Goal: Information Seeking & Learning: Learn about a topic

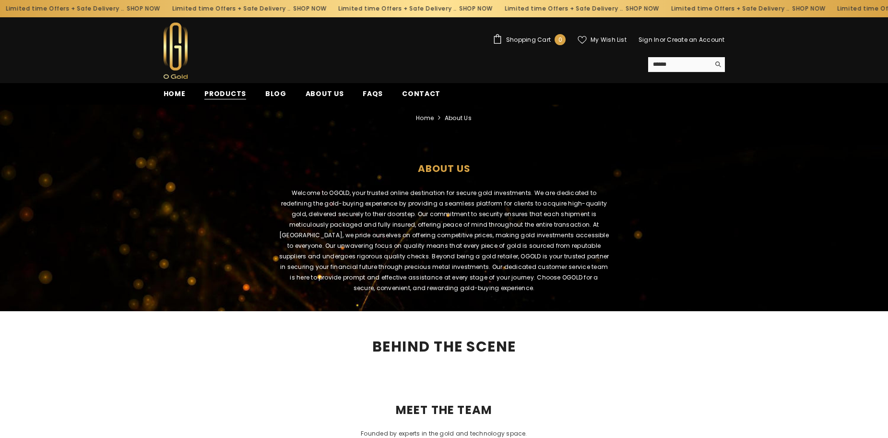
click at [207, 95] on span "Products" at bounding box center [225, 94] width 42 height 10
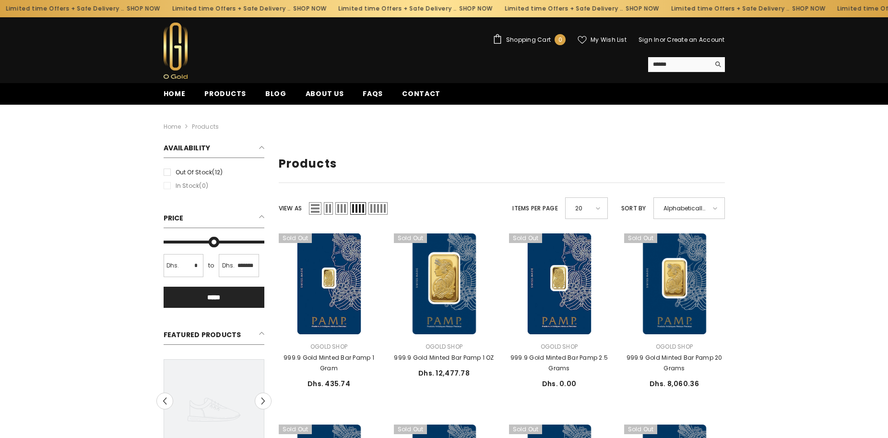
click at [328, 211] on span "Grid 2" at bounding box center [328, 208] width 9 height 12
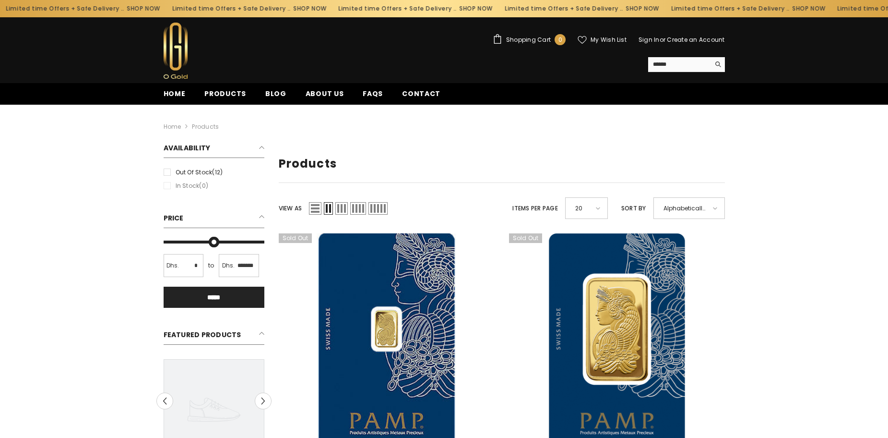
click at [343, 209] on span "Grid 3" at bounding box center [341, 208] width 12 height 12
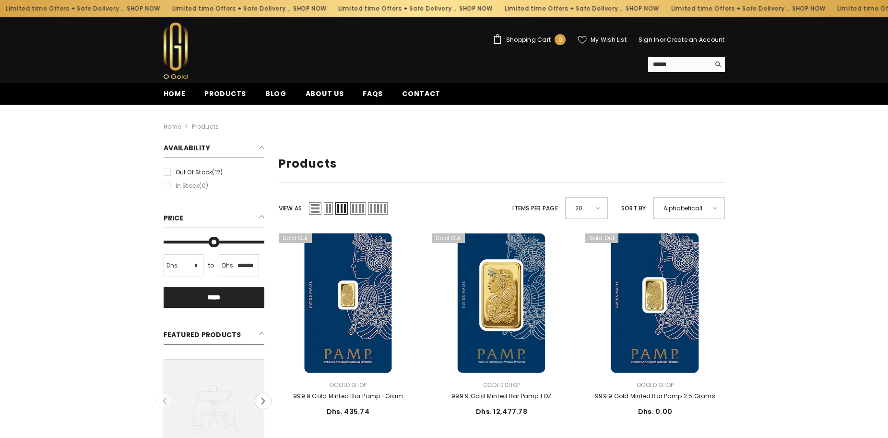
click at [359, 206] on span "Grid 4" at bounding box center [358, 208] width 16 height 12
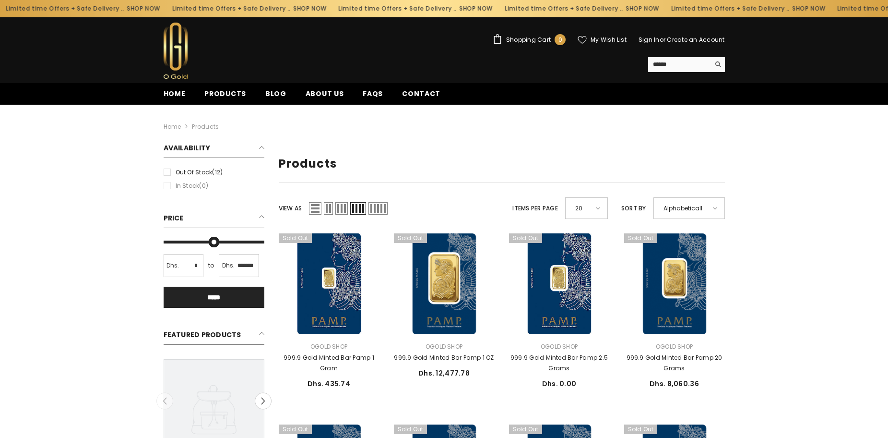
click at [385, 210] on span "Grid 5" at bounding box center [377, 208] width 19 height 12
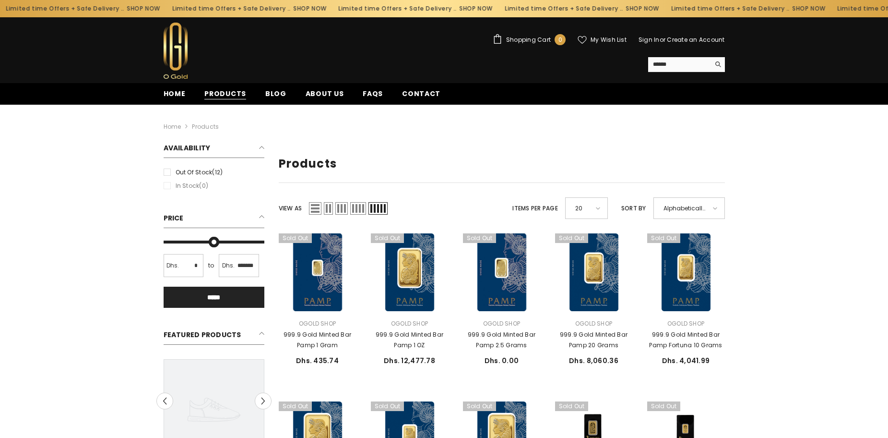
click at [224, 98] on span "Products" at bounding box center [225, 94] width 42 height 10
click at [271, 95] on span "Blog" at bounding box center [275, 94] width 21 height 10
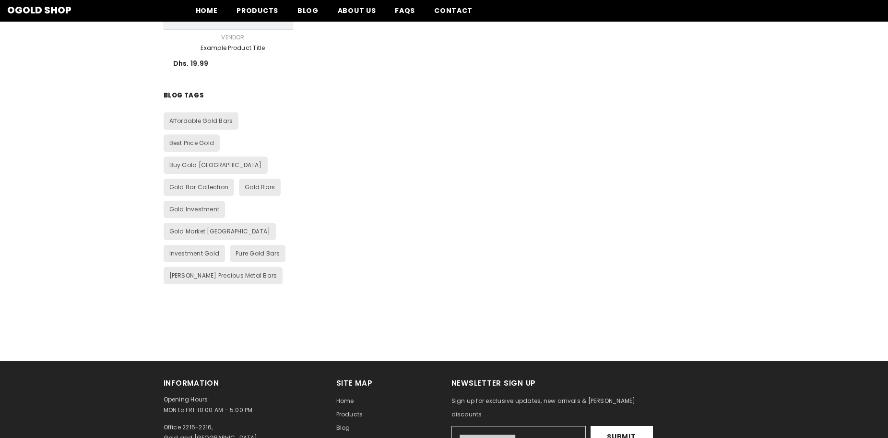
scroll to position [911, 0]
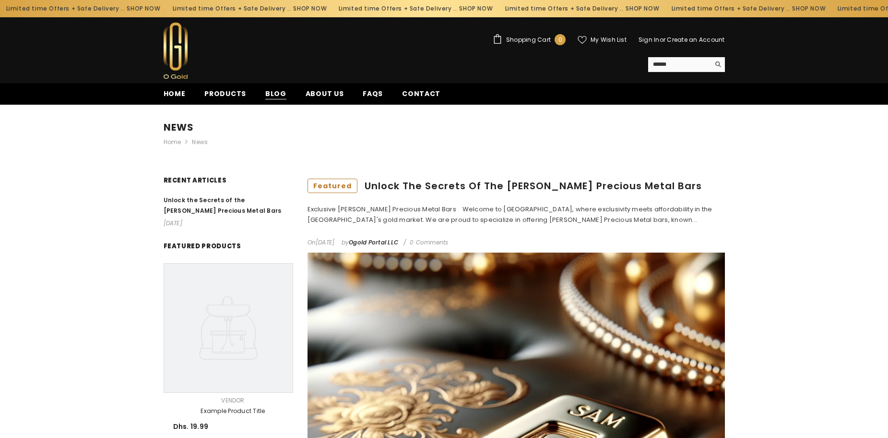
click at [272, 94] on span "Blog" at bounding box center [275, 94] width 21 height 10
click at [223, 92] on span "Products" at bounding box center [225, 94] width 42 height 10
click at [369, 93] on span "FAQs" at bounding box center [373, 94] width 20 height 10
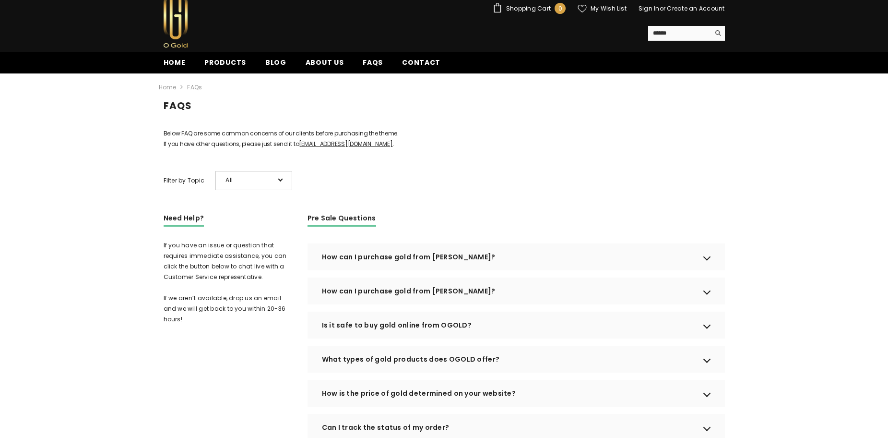
scroll to position [48, 0]
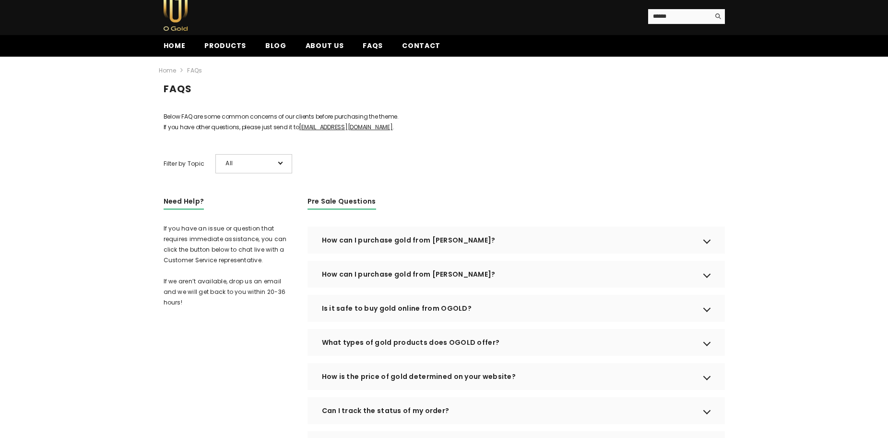
click at [394, 253] on div "How can I purchase gold from [PERSON_NAME]?" at bounding box center [516, 239] width 417 height 27
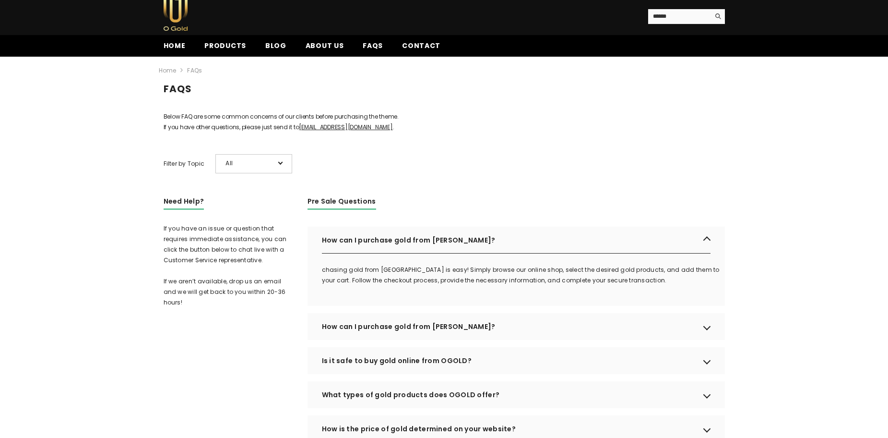
click at [377, 338] on div "How can I purchase gold from [PERSON_NAME]?" at bounding box center [516, 326] width 417 height 27
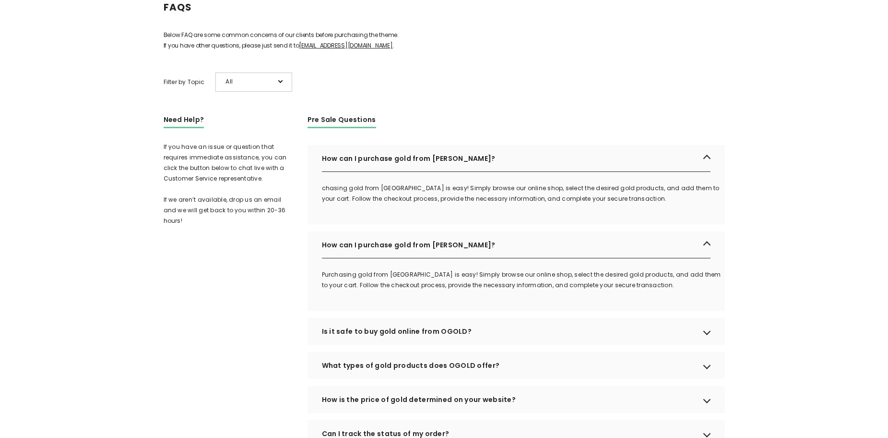
scroll to position [144, 0]
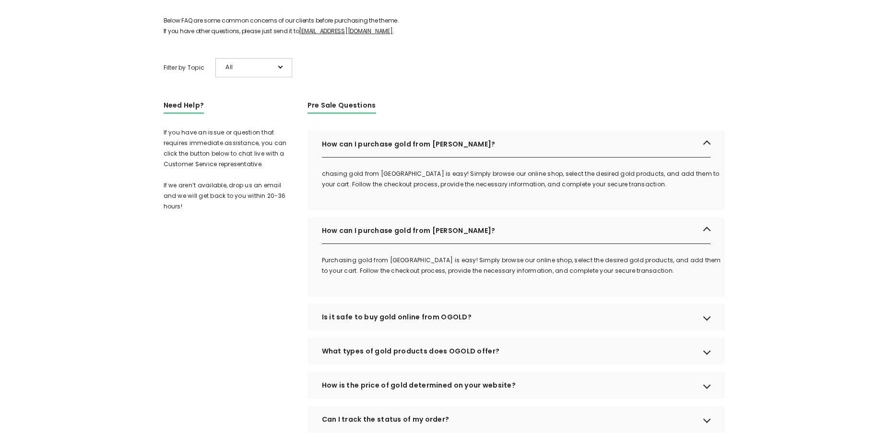
click at [371, 330] on div "Is it safe to buy gold online from OGOLD?" at bounding box center [516, 316] width 417 height 27
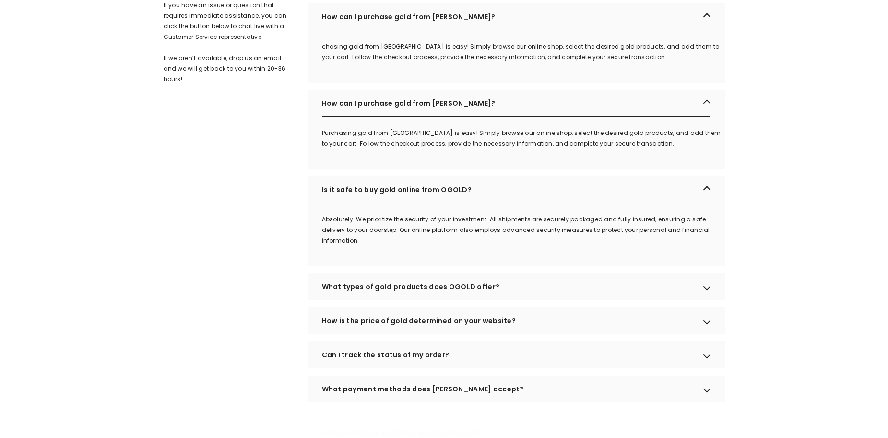
scroll to position [288, 0]
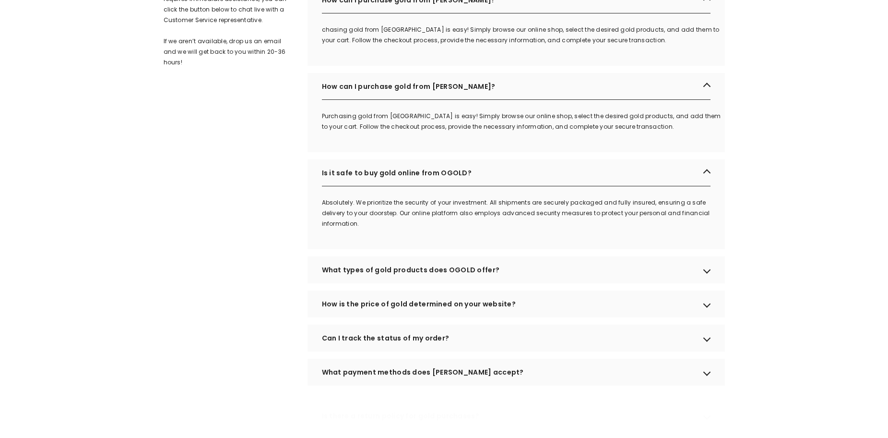
click at [361, 282] on div "What types of gold products does OGOLD offer?" at bounding box center [516, 269] width 417 height 27
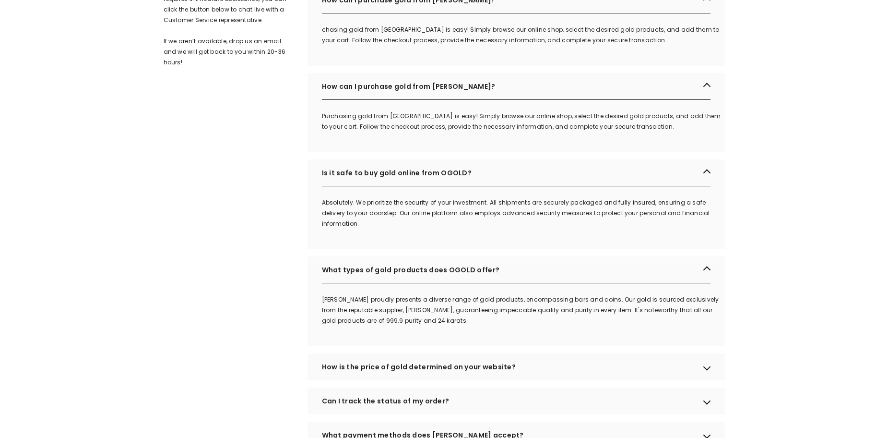
scroll to position [336, 0]
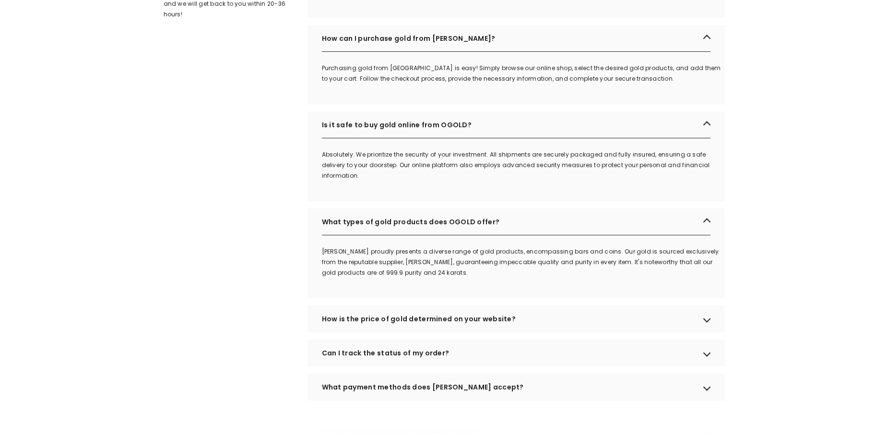
click at [366, 329] on div "How is the price of gold determined on your website?" at bounding box center [516, 318] width 417 height 27
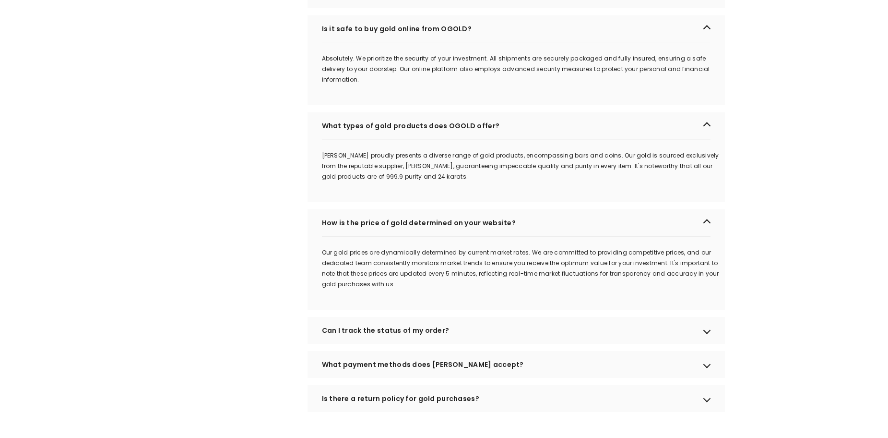
scroll to position [480, 0]
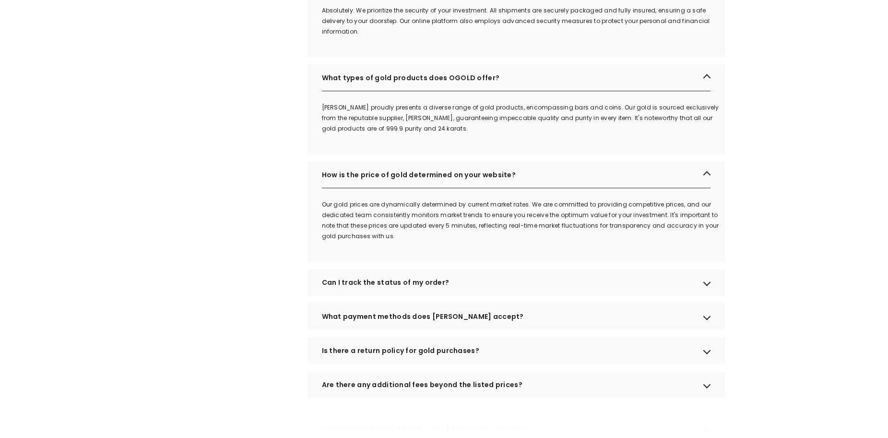
click at [357, 296] on div "Can I track the status of my order?" at bounding box center [516, 282] width 417 height 27
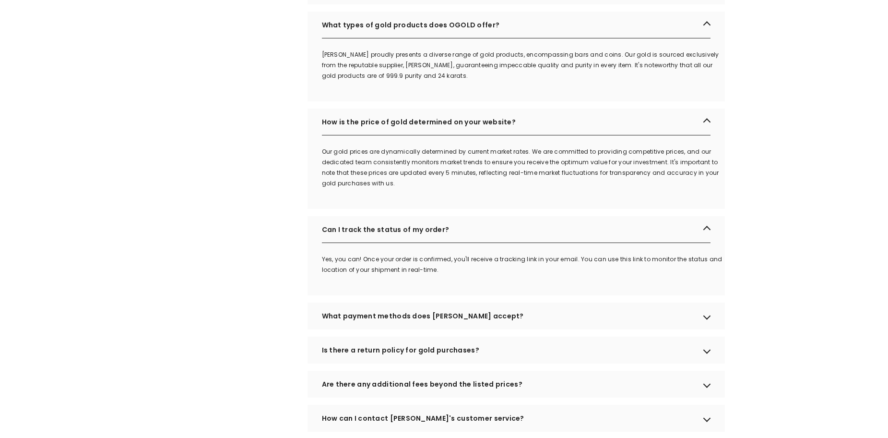
scroll to position [624, 0]
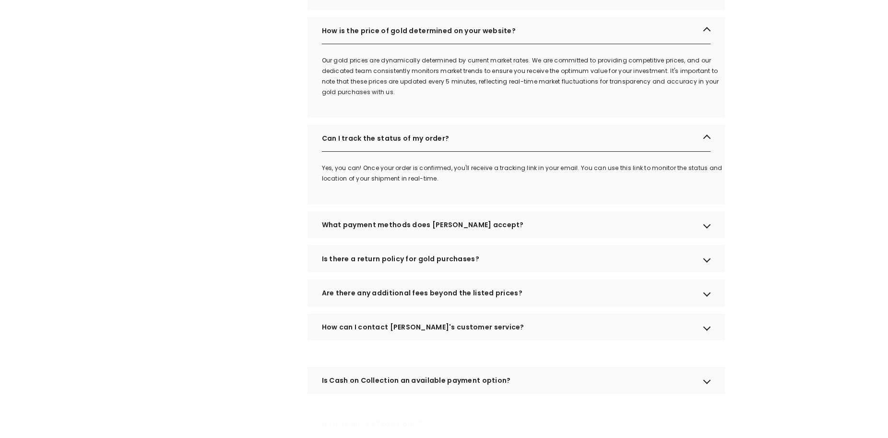
click at [347, 238] on div "What payment methods does OGOLD accept?" at bounding box center [516, 224] width 417 height 27
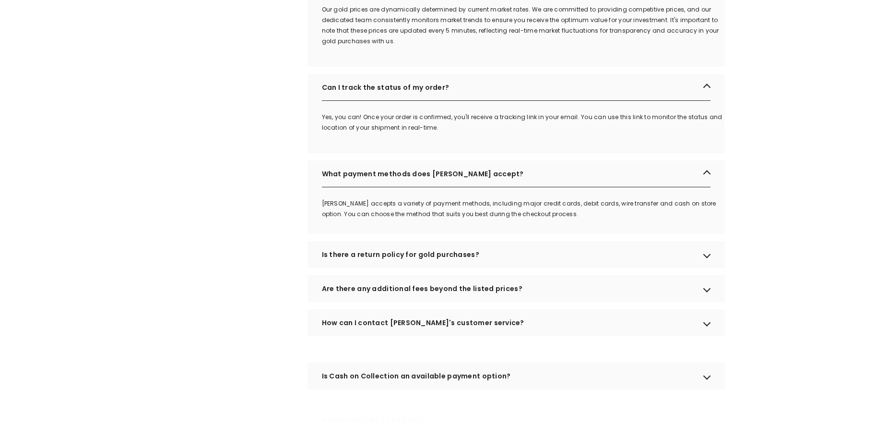
scroll to position [720, 0]
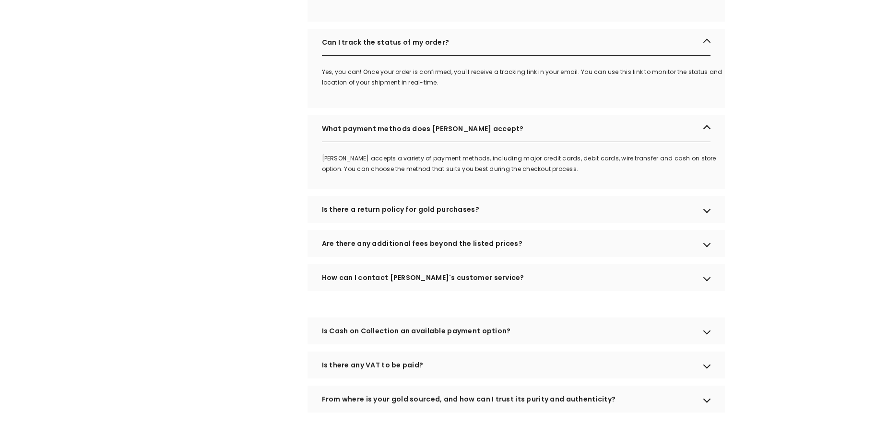
click at [355, 257] on div "Are there any additional fees beyond the listed prices?" at bounding box center [516, 243] width 417 height 27
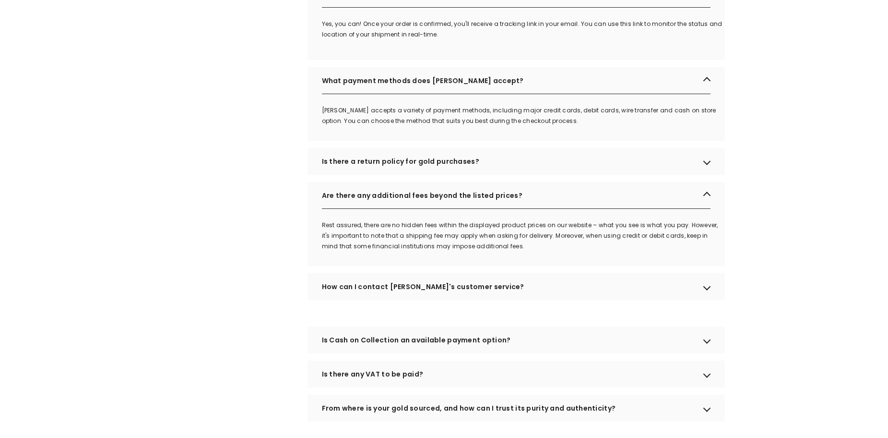
scroll to position [816, 0]
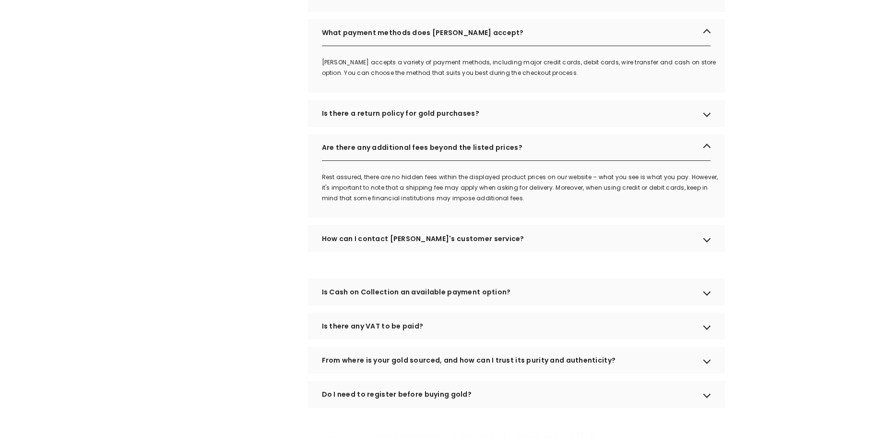
click at [351, 305] on div "Is Cash on Collection an available payment option?" at bounding box center [516, 291] width 417 height 27
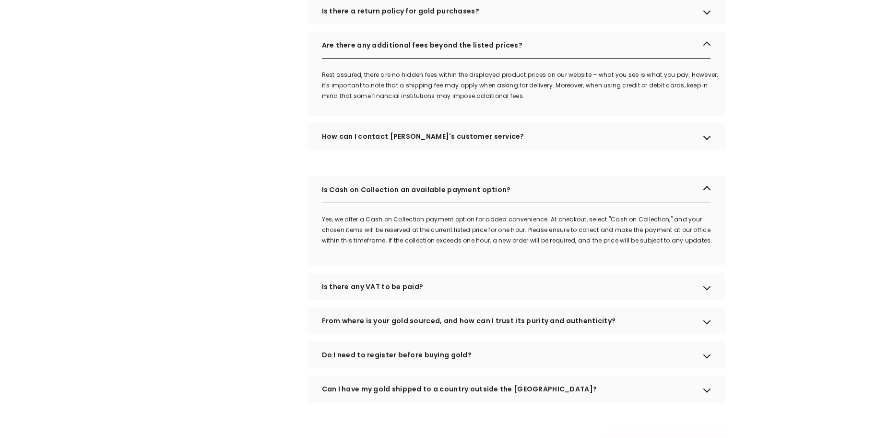
scroll to position [959, 0]
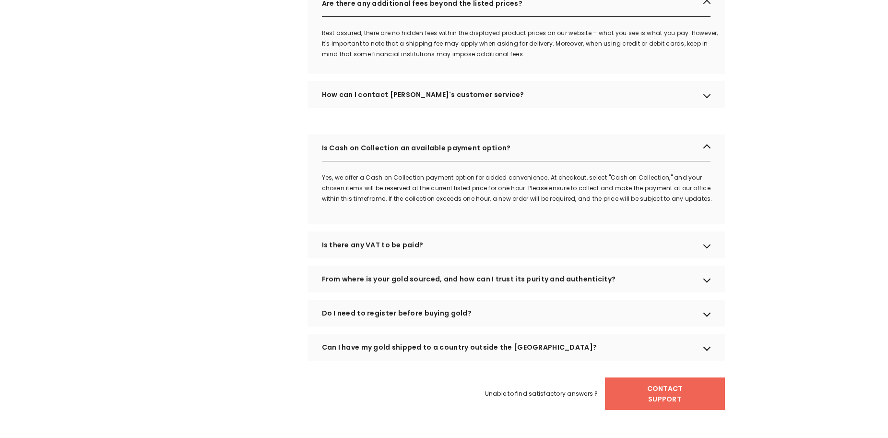
click at [349, 256] on div "Is there any VAT to be paid?" at bounding box center [516, 244] width 417 height 27
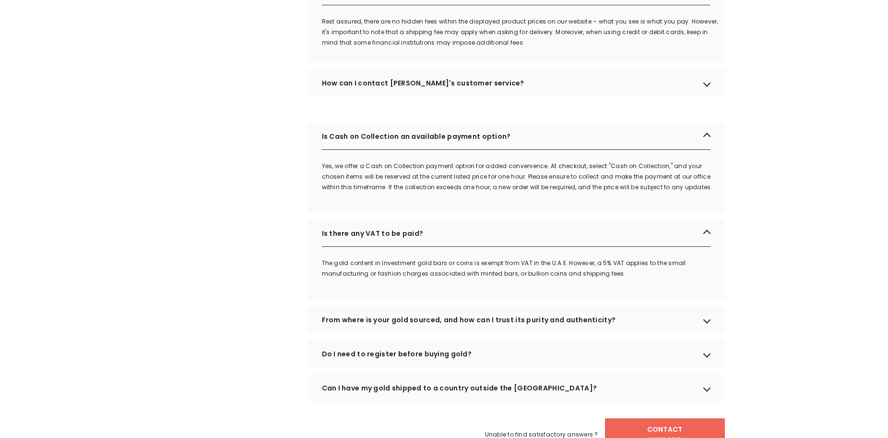
scroll to position [1007, 0]
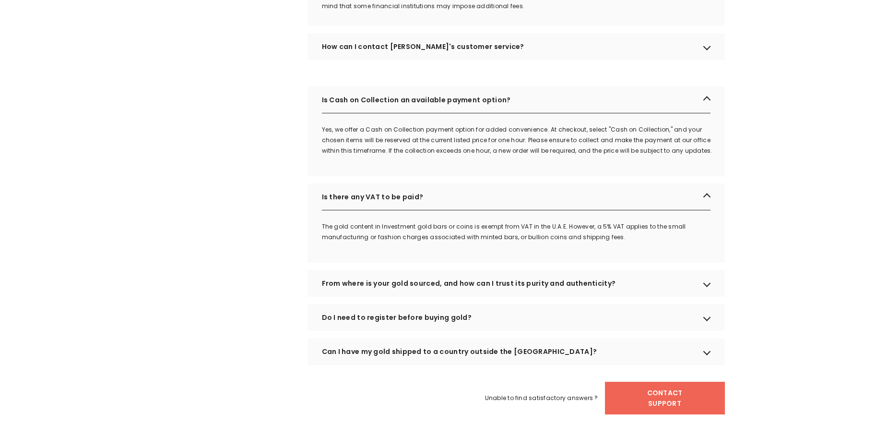
click at [355, 296] on div "From where is your gold sourced, and how can I trust its purity and authenticit…" at bounding box center [516, 283] width 417 height 27
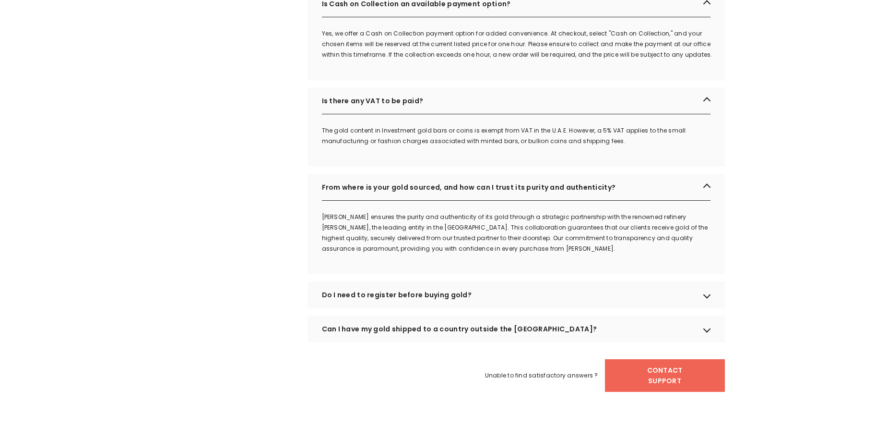
scroll to position [1151, 0]
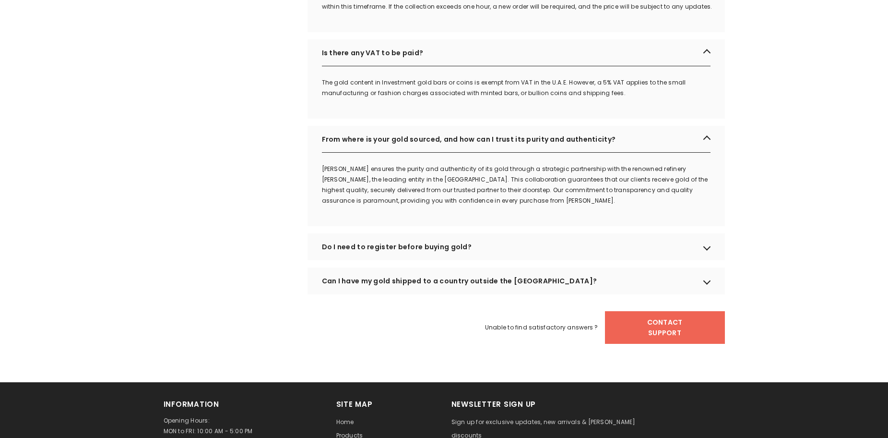
click at [391, 259] on div "Do I need to register before buying gold?" at bounding box center [516, 246] width 417 height 27
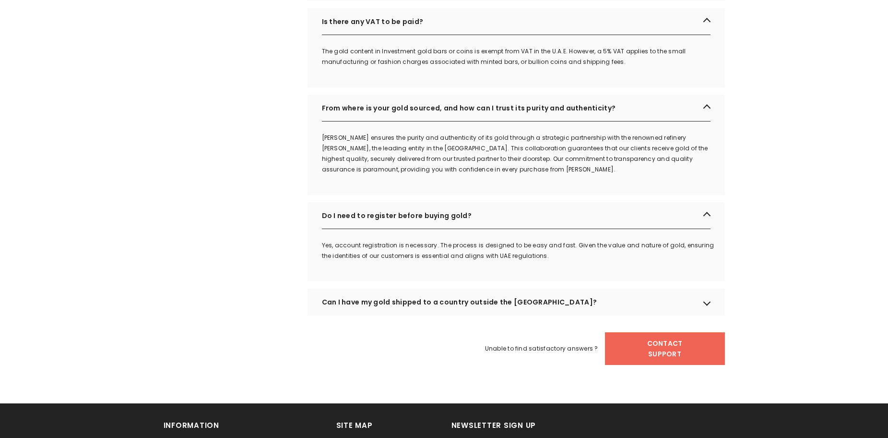
scroll to position [1199, 0]
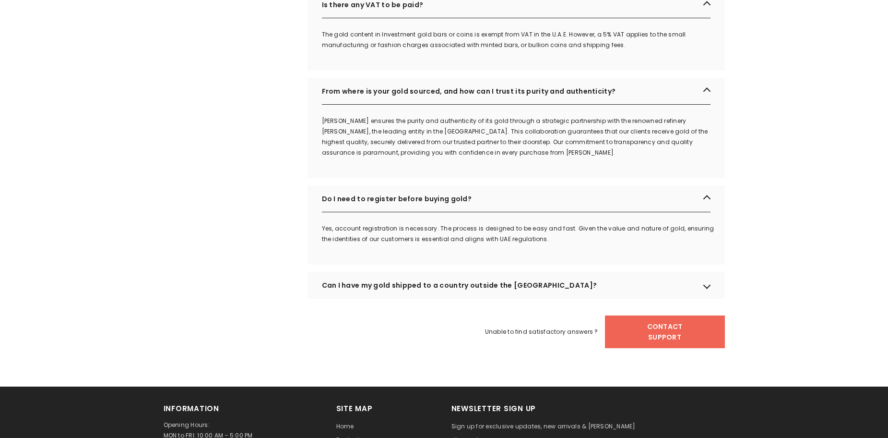
click at [406, 296] on div "Can I have my gold shipped to a country outside the UAE?" at bounding box center [516, 285] width 417 height 27
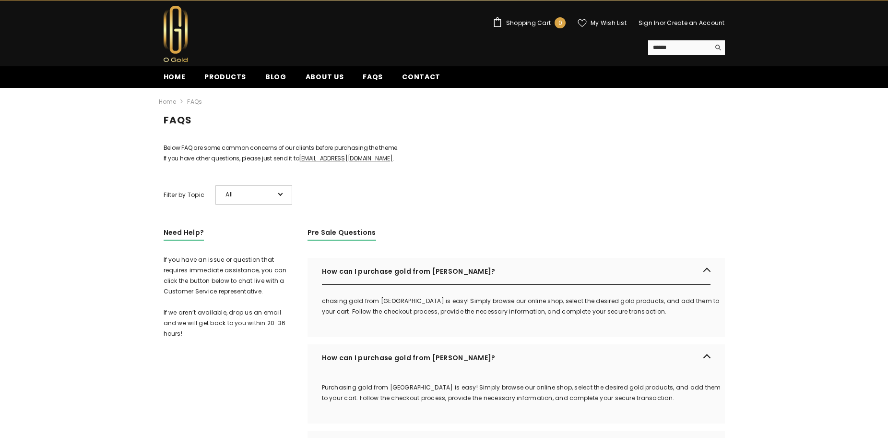
scroll to position [0, 0]
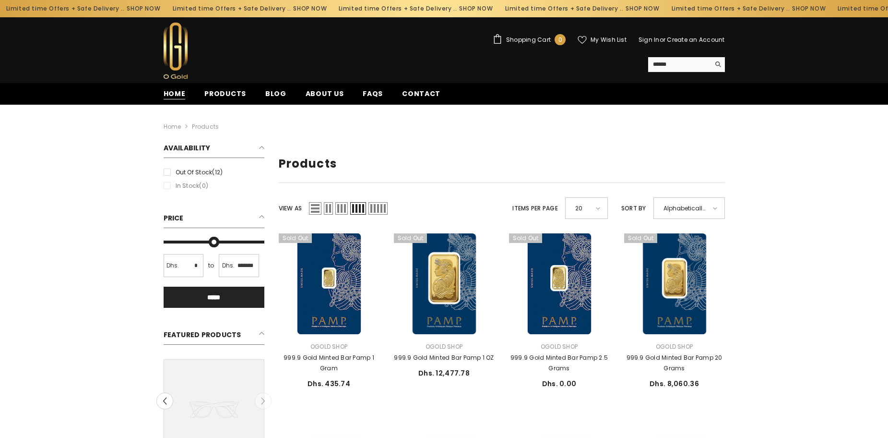
click at [178, 97] on span "Home" at bounding box center [175, 94] width 22 height 10
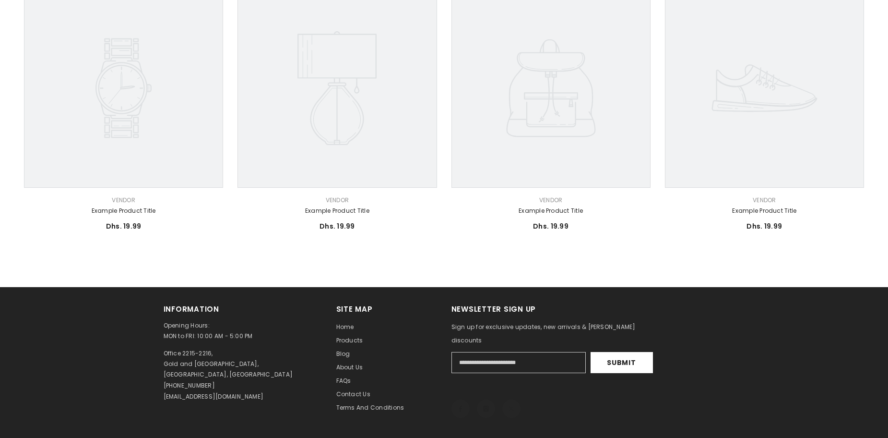
scroll to position [576, 0]
